Goal: Task Accomplishment & Management: Complete application form

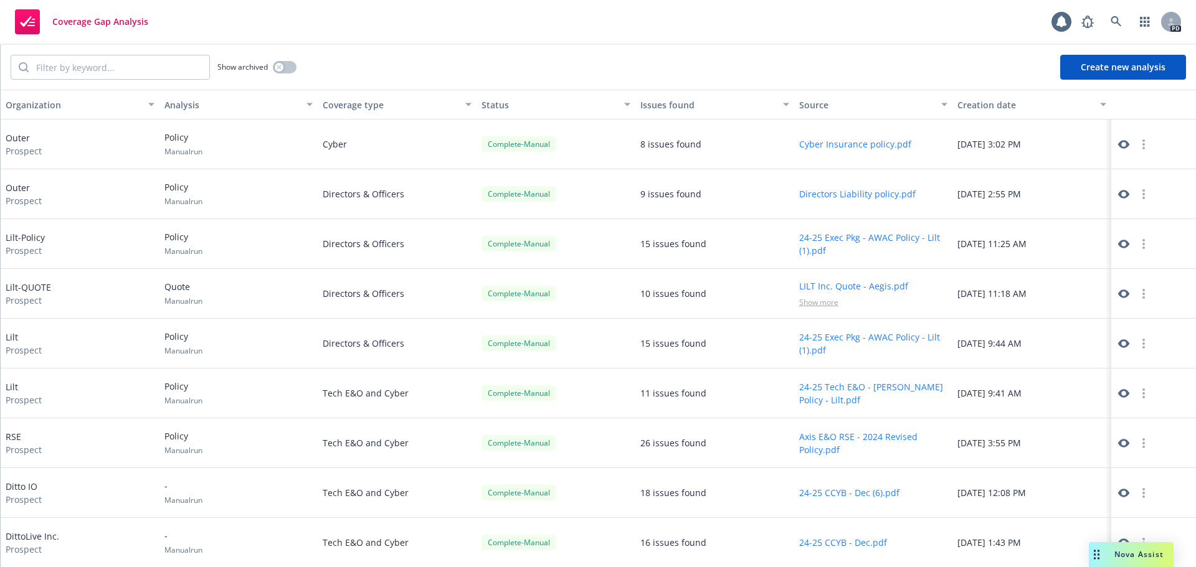
click at [1120, 65] on button "Create new analysis" at bounding box center [1123, 67] width 126 height 25
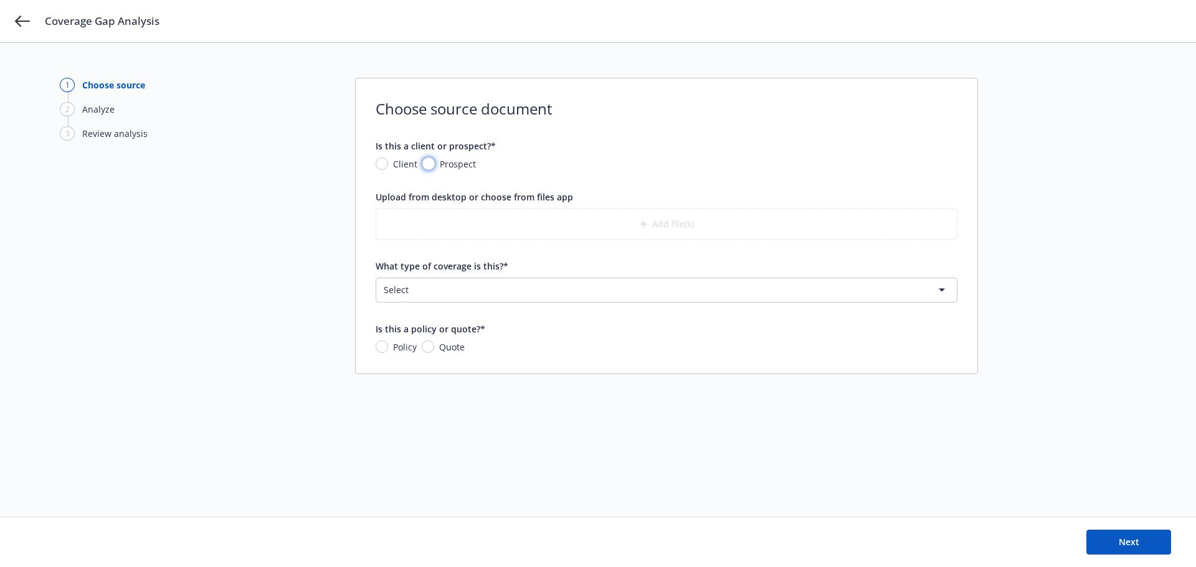
click at [432, 163] on input "Prospect" at bounding box center [428, 164] width 12 height 12
radio input "true"
